Goal: Information Seeking & Learning: Learn about a topic

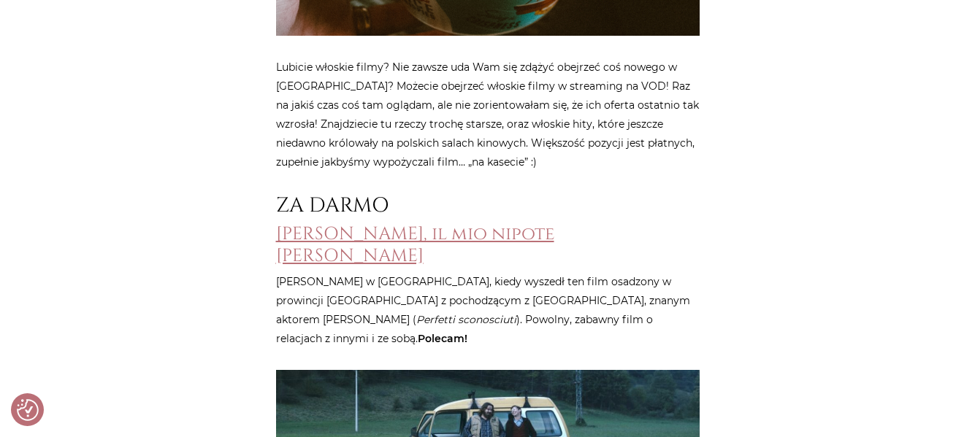
scroll to position [746, 0]
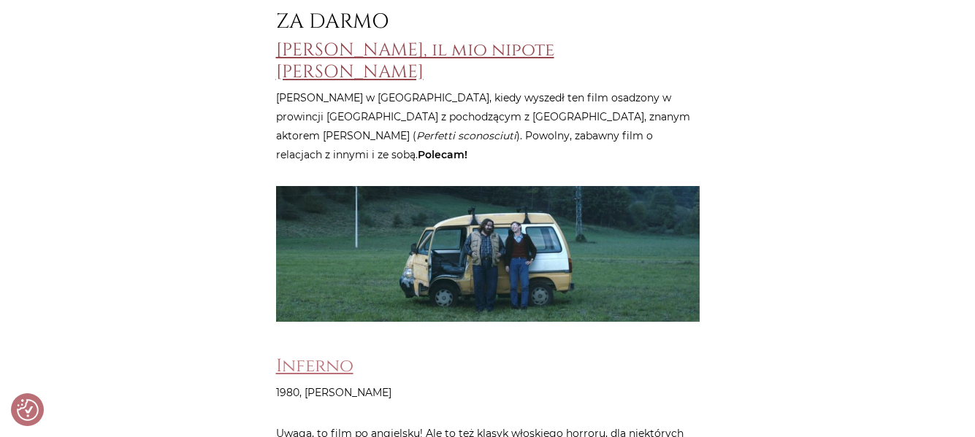
click at [314, 54] on link "Zoran, il mio nipote scemo" at bounding box center [415, 60] width 278 height 45
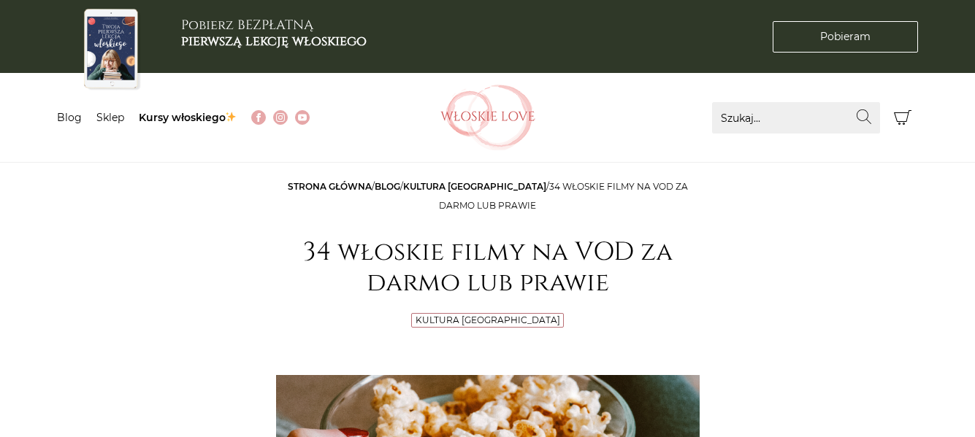
scroll to position [746, 0]
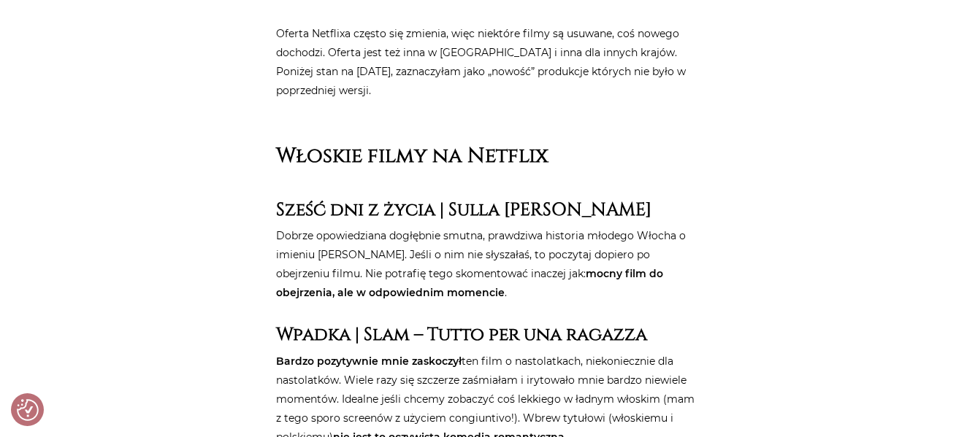
scroll to position [949, 0]
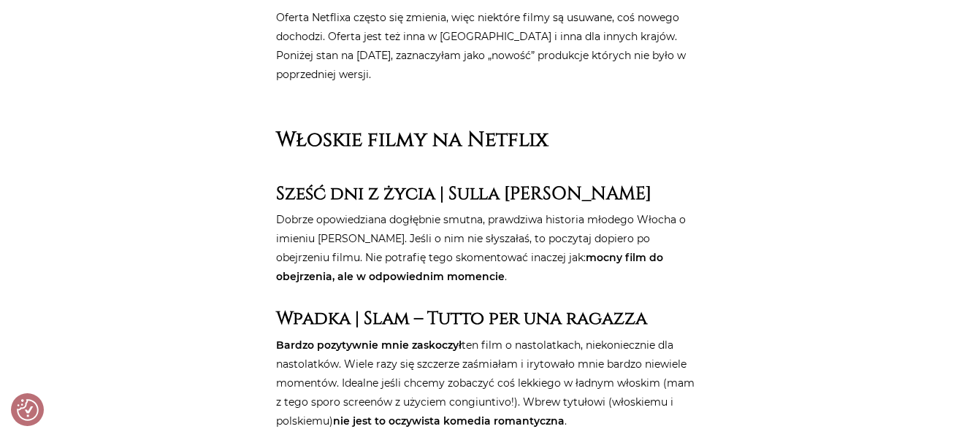
click at [345, 182] on strong "Sześć dni z życia | Sulla [PERSON_NAME]" at bounding box center [463, 194] width 375 height 24
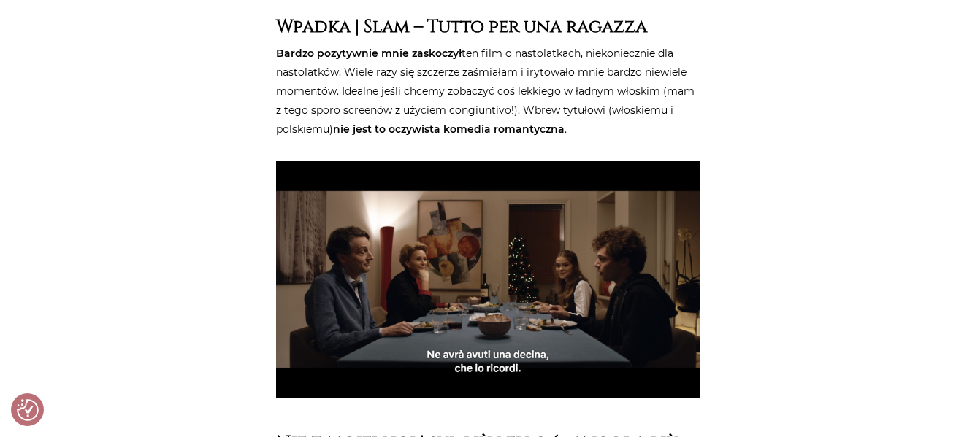
scroll to position [1314, 0]
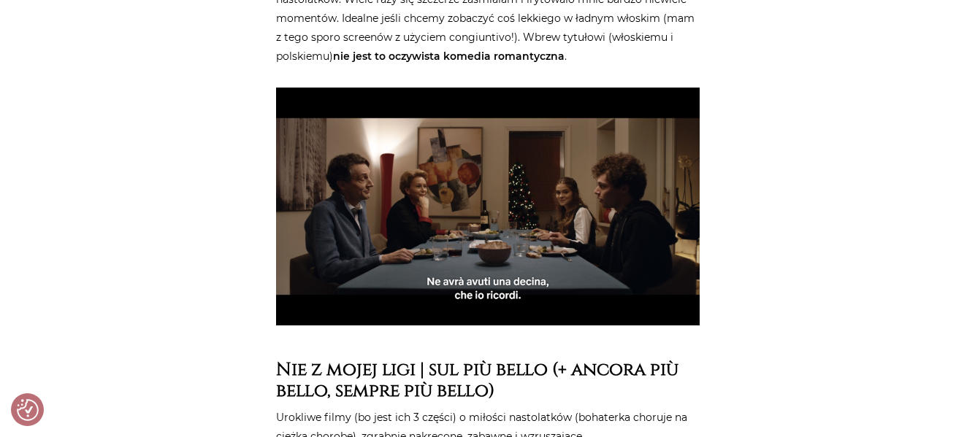
click at [493, 177] on img at bounding box center [488, 207] width 424 height 238
click at [469, 202] on img at bounding box center [488, 207] width 424 height 238
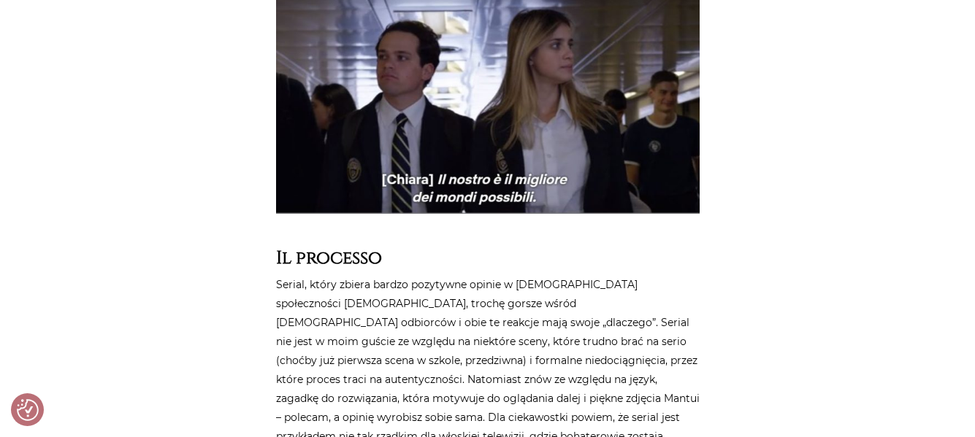
scroll to position [5112, 0]
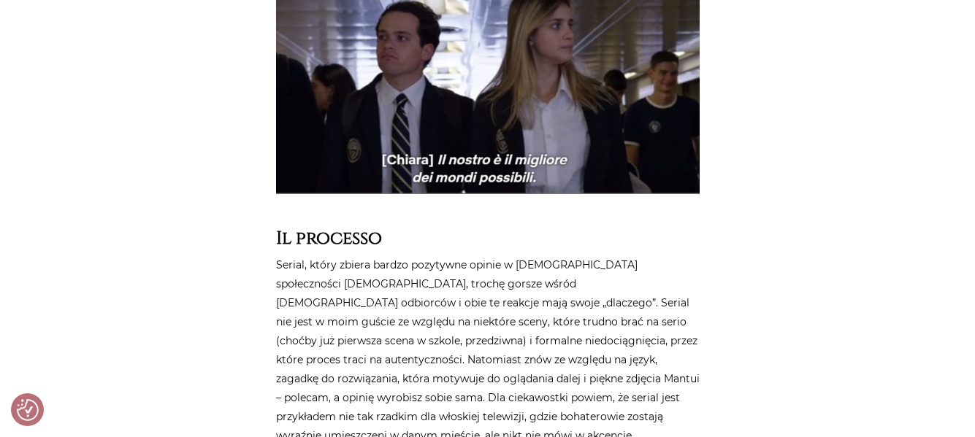
click at [359, 226] on strong "Il processo" at bounding box center [329, 238] width 106 height 24
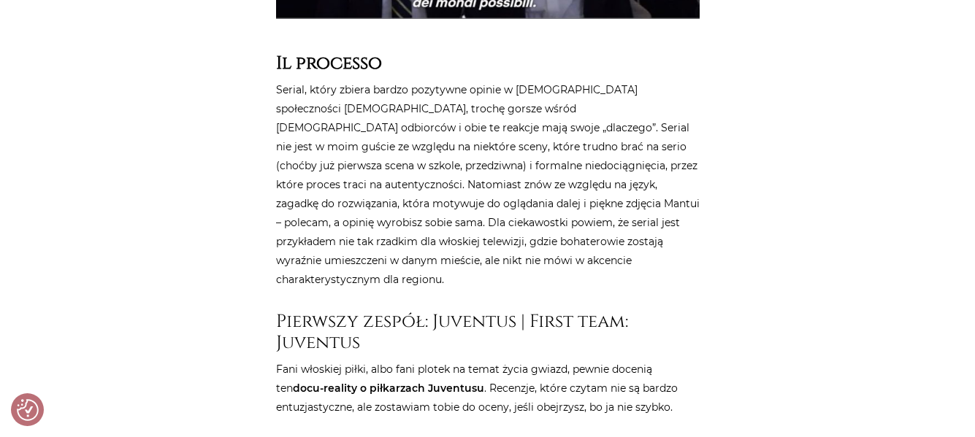
scroll to position [5404, 0]
